Goal: Navigation & Orientation: Find specific page/section

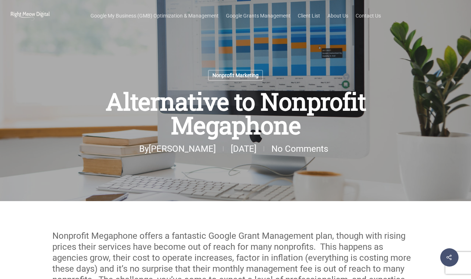
click at [35, 13] on img at bounding box center [30, 15] width 40 height 11
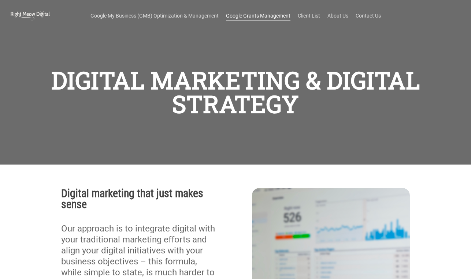
click at [262, 15] on link "Google Grants Management" at bounding box center [258, 15] width 64 height 7
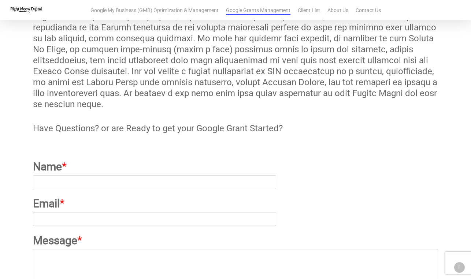
scroll to position [637, 0]
